Goal: Task Accomplishment & Management: Manage account settings

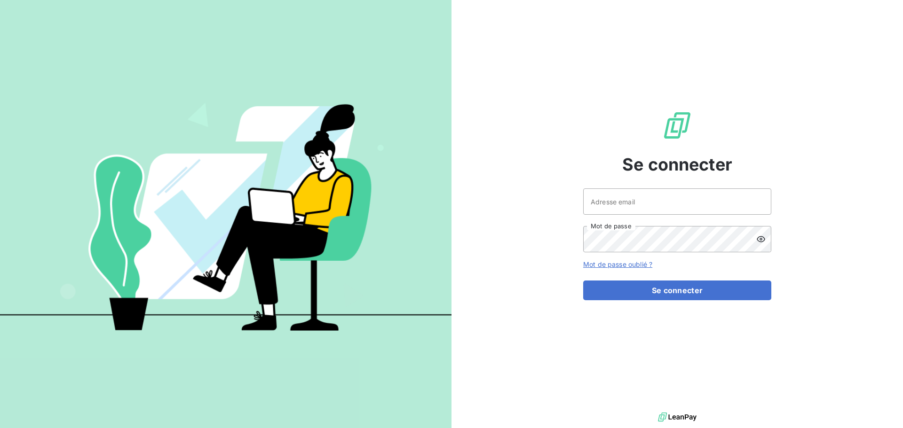
click at [0, 0] on div at bounding box center [0, 0] width 0 height 0
type input "cguerard@oet.fr"
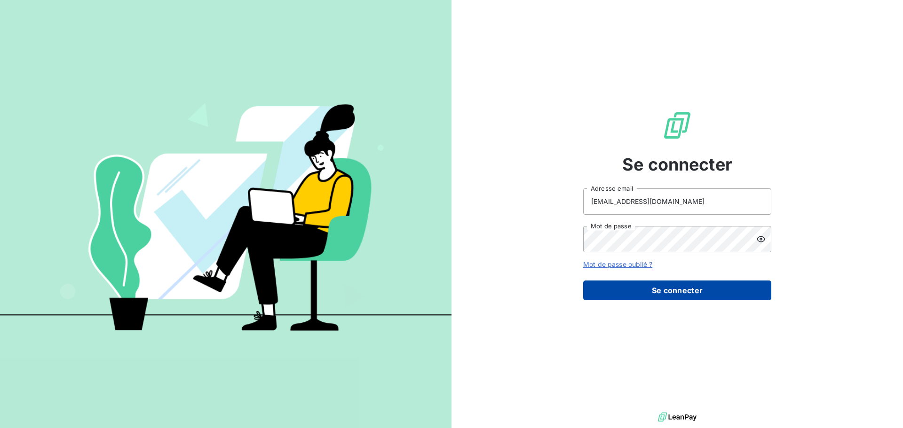
click at [684, 293] on button "Se connecter" at bounding box center [677, 291] width 188 height 20
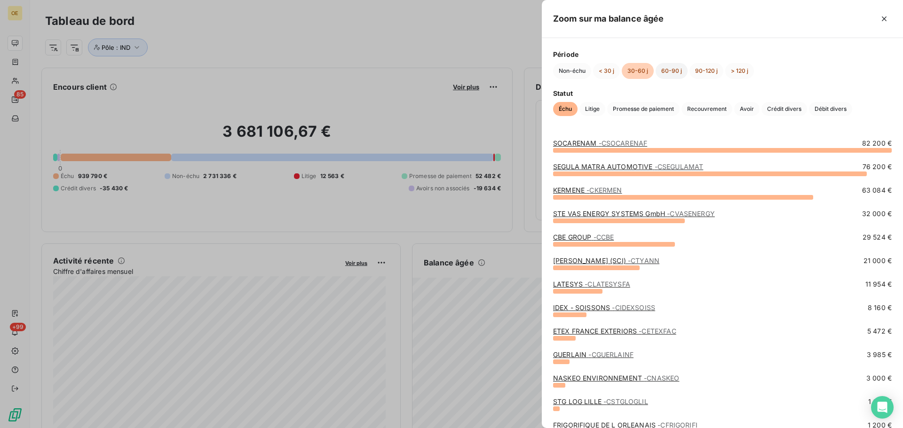
click at [675, 71] on button "60-90 j" at bounding box center [671, 71] width 32 height 16
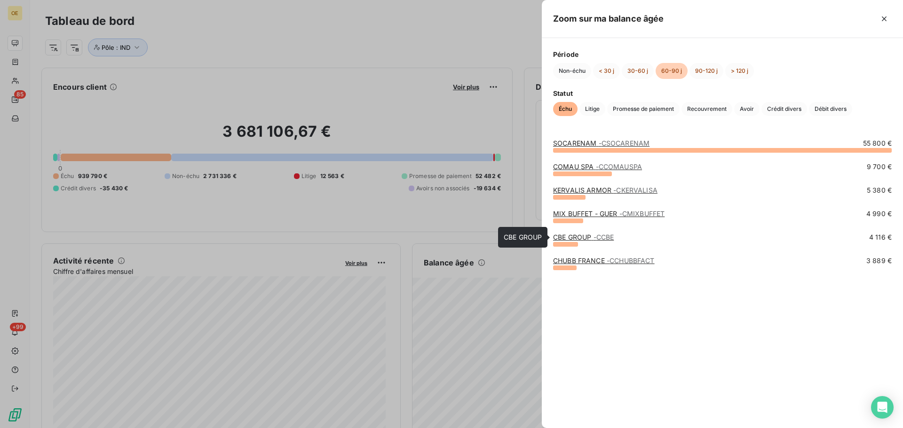
click at [576, 234] on link "CBE GROUP - CCBE" at bounding box center [583, 237] width 61 height 8
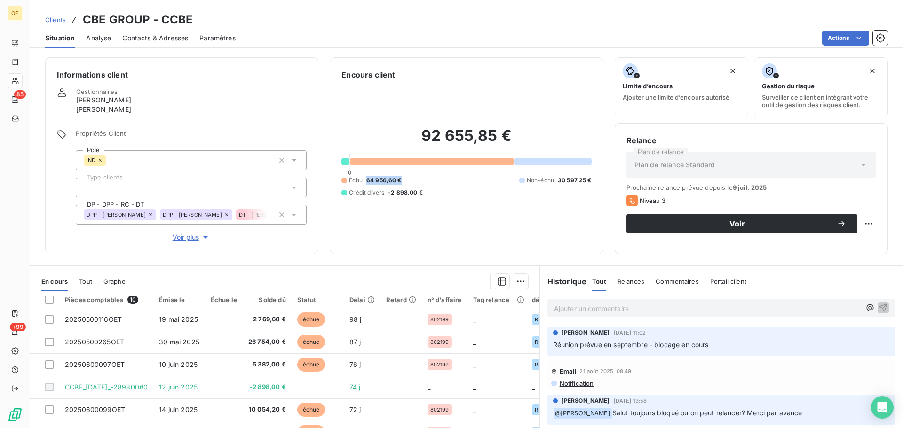
drag, startPoint x: 364, startPoint y: 182, endPoint x: 400, endPoint y: 179, distance: 35.4
click at [400, 179] on div "Échu 64 956,60 € Non-échu 30 597,25 € Crédit divers -2 898,00 €" at bounding box center [466, 186] width 250 height 21
click at [437, 180] on div "Échu 64 956,60 € Non-échu 30 597,25 € Crédit divers -2 898,00 €" at bounding box center [466, 186] width 250 height 21
drag, startPoint x: 419, startPoint y: 134, endPoint x: 509, endPoint y: 132, distance: 89.8
click at [509, 132] on h2 "92 655,85 €" at bounding box center [466, 140] width 250 height 28
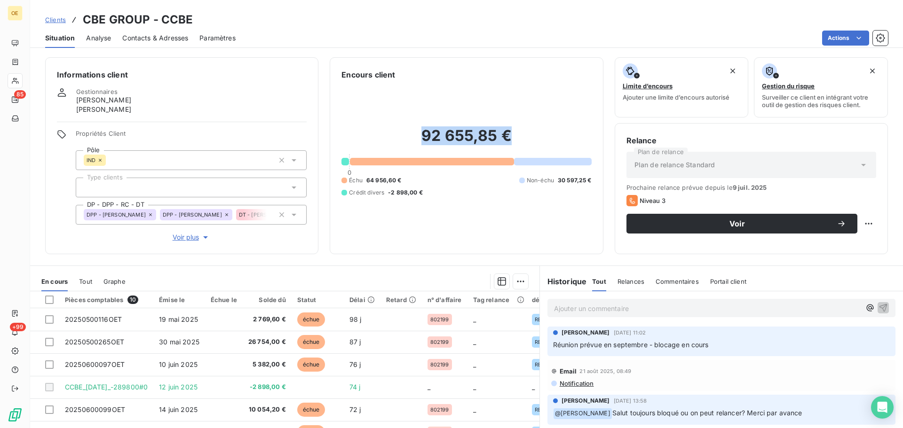
click at [450, 103] on div "92 655,85 € 0 Échu 64 956,60 € Non-échu 30 597,25 € Crédit divers -2 898,00 €" at bounding box center [466, 161] width 250 height 162
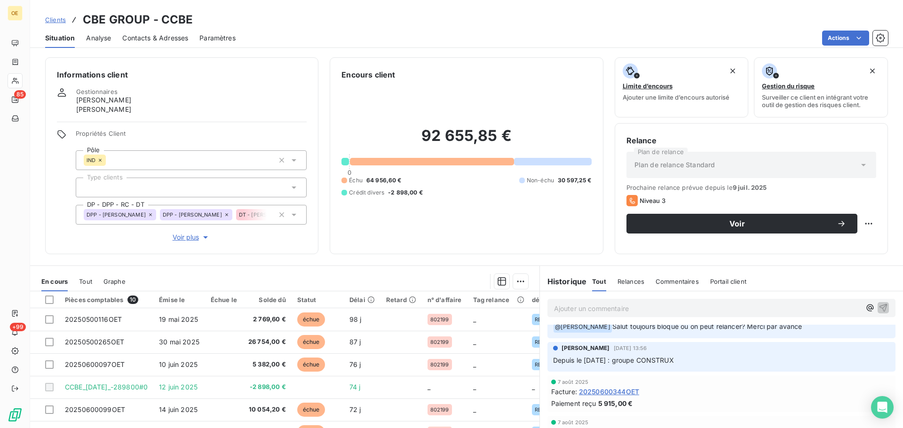
scroll to position [94, 0]
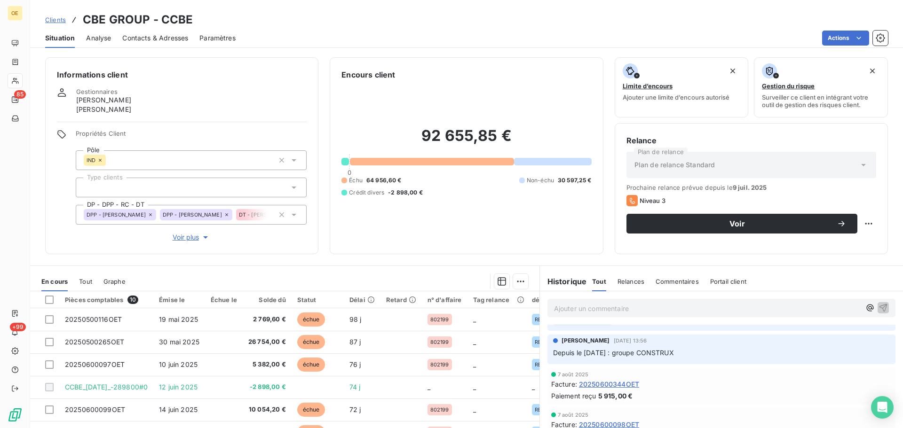
click at [103, 39] on span "Analyse" at bounding box center [98, 37] width 25 height 9
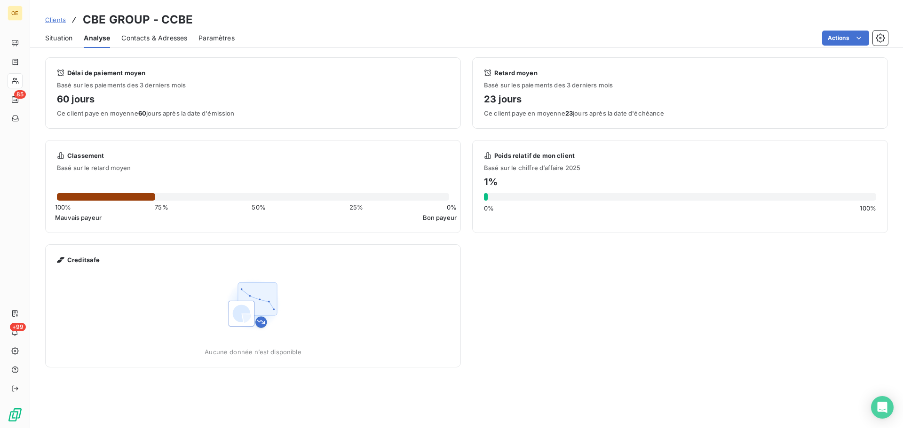
click at [59, 40] on span "Situation" at bounding box center [58, 37] width 27 height 9
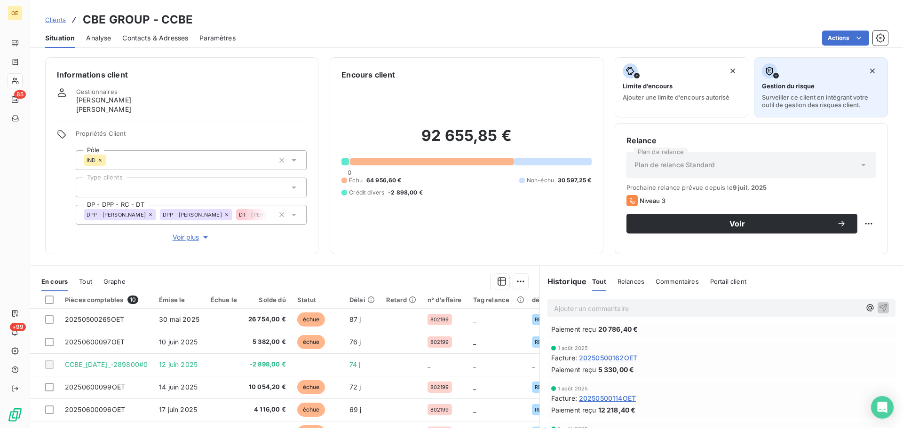
scroll to position [0, 0]
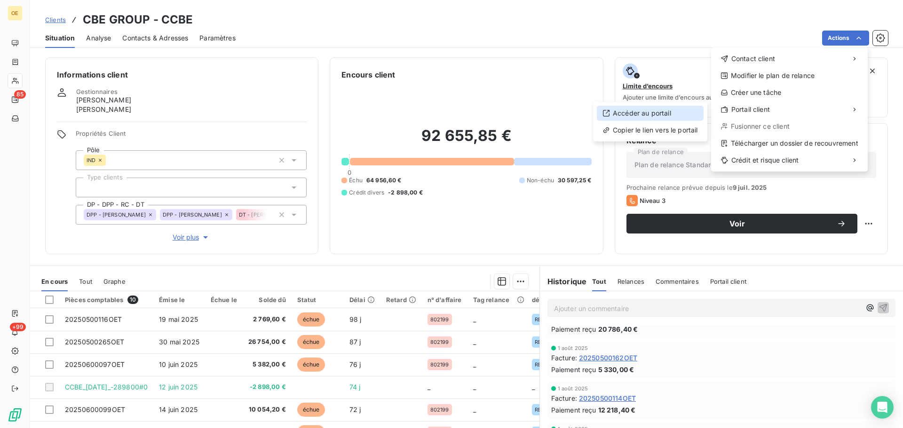
click at [649, 113] on div "Accéder au portail" at bounding box center [650, 113] width 107 height 15
click at [649, 128] on div "Copier le lien vers le portail" at bounding box center [650, 130] width 107 height 15
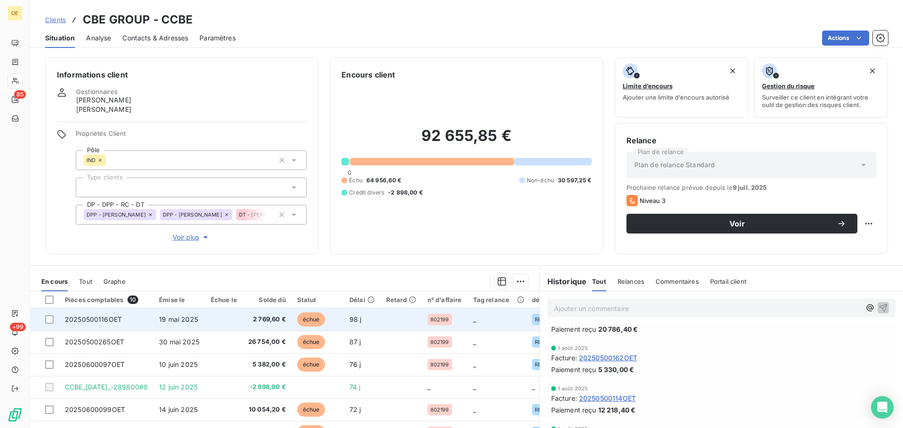
click at [103, 324] on td "20250500116OET" at bounding box center [106, 319] width 94 height 23
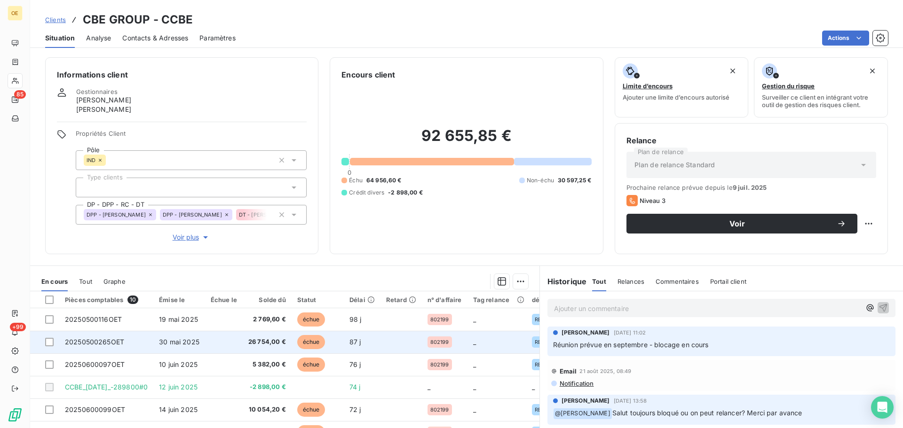
click at [110, 343] on span "20250500265OET" at bounding box center [94, 342] width 59 height 8
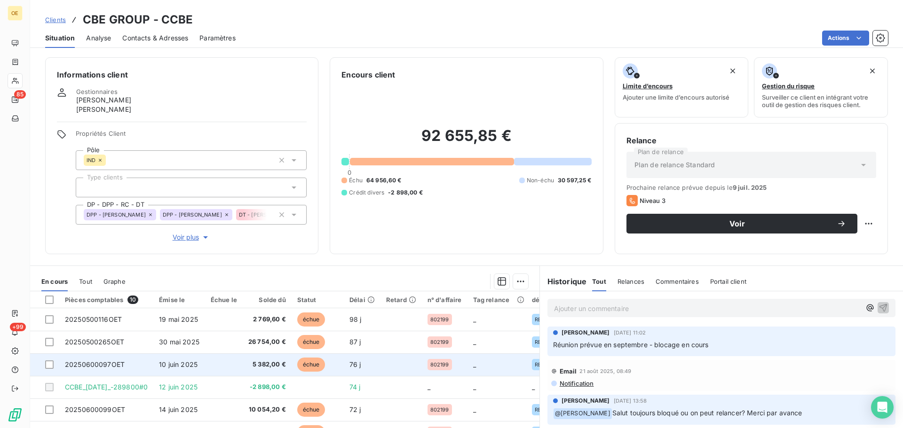
click at [94, 366] on span "20250600097OET" at bounding box center [95, 365] width 60 height 8
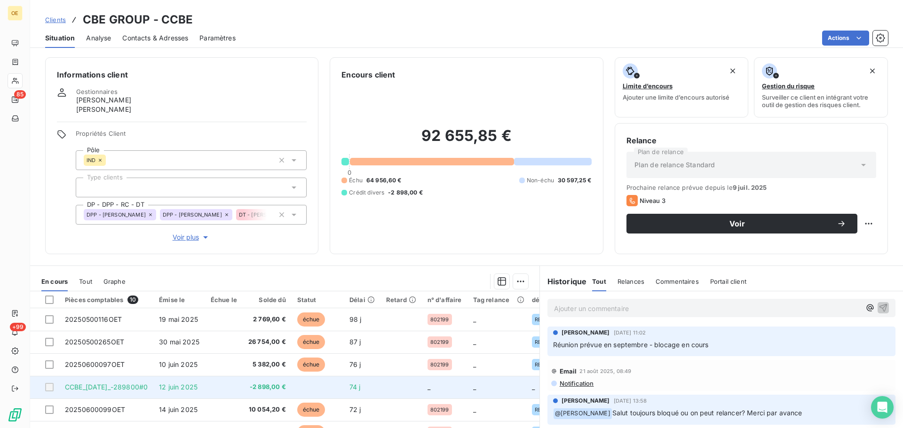
scroll to position [47, 0]
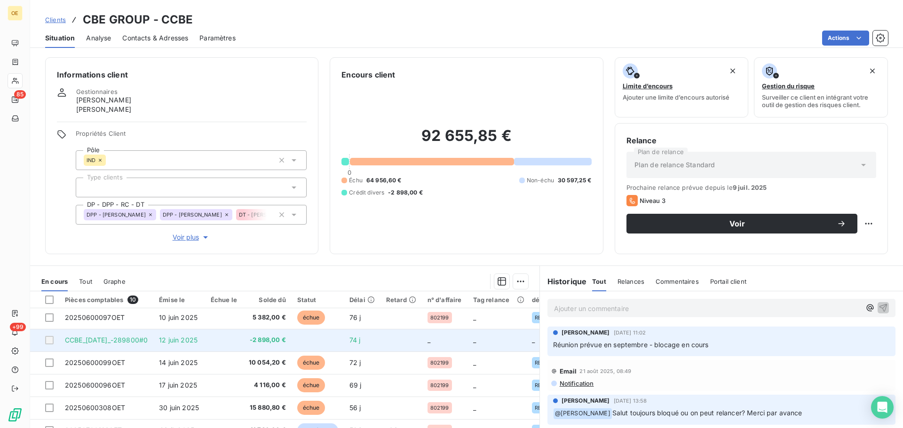
click at [143, 341] on span "CCBE_[DATE]_-289800#0" at bounding box center [106, 340] width 83 height 8
click at [127, 338] on span "CCBE_[DATE]_-289800#0" at bounding box center [106, 340] width 83 height 8
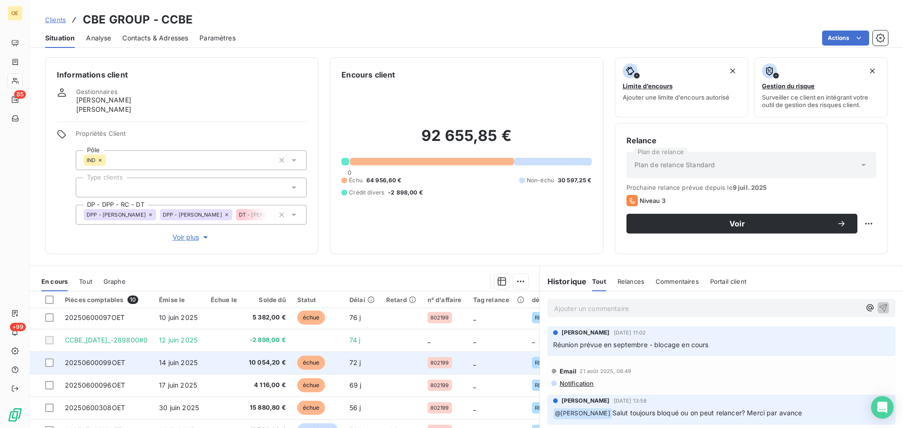
click at [137, 364] on td "20250600099OET" at bounding box center [106, 363] width 94 height 23
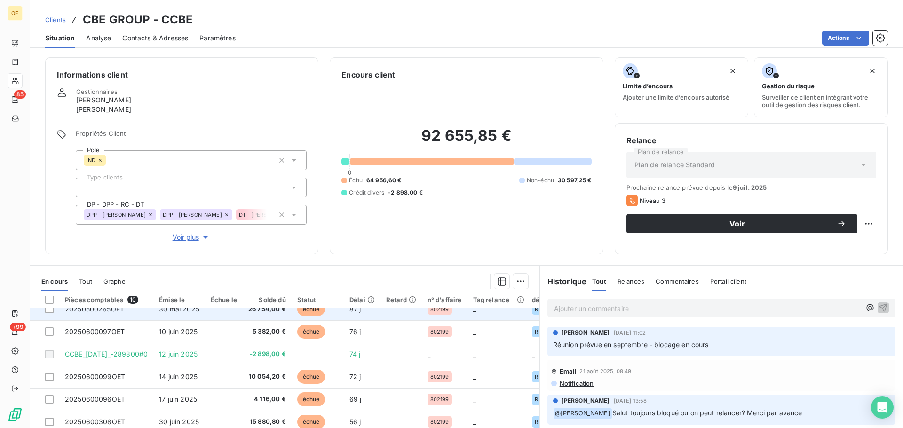
scroll to position [47, 0]
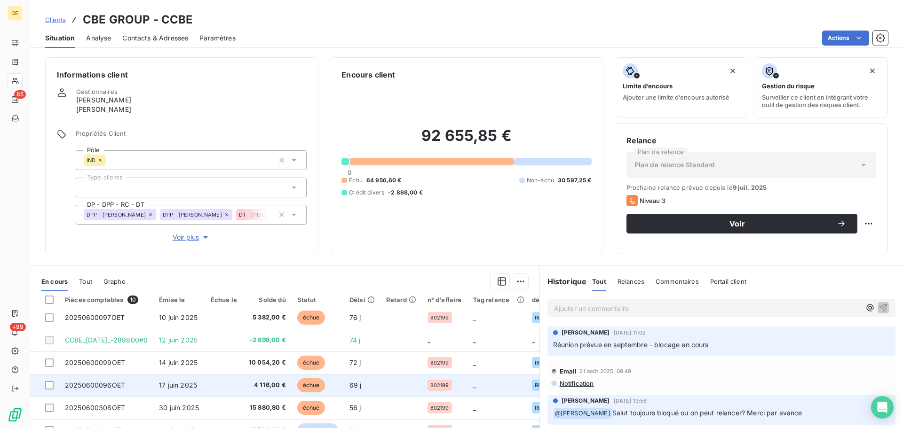
click at [104, 388] on span "20250600096OET" at bounding box center [95, 385] width 60 height 8
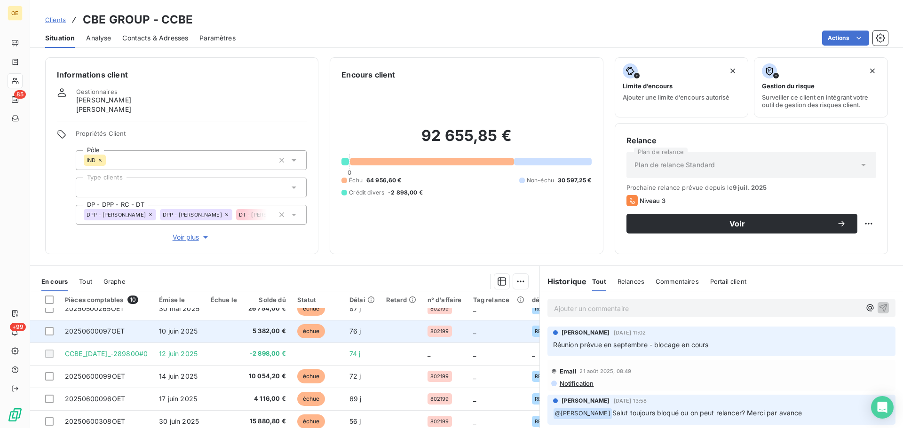
scroll to position [66, 0]
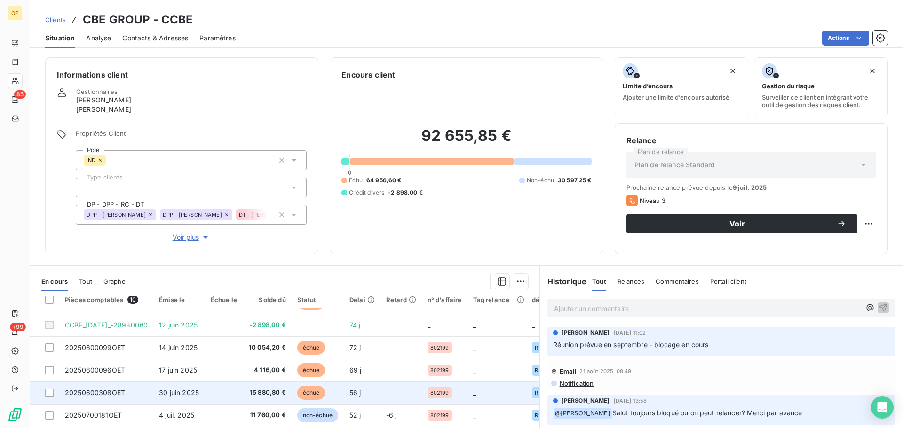
click at [134, 388] on td "20250600308OET" at bounding box center [106, 393] width 94 height 23
